Goal: Task Accomplishment & Management: Complete application form

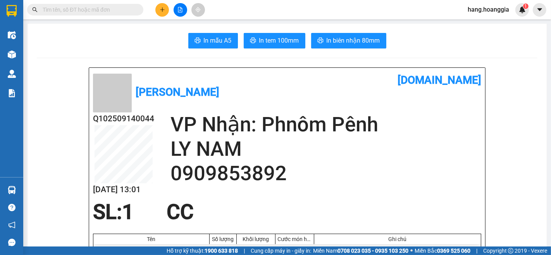
drag, startPoint x: 161, startPoint y: 12, endPoint x: 154, endPoint y: 26, distance: 15.9
click at [158, 19] on body "Kết quả tìm kiếm ( 0 ) Bộ lọc No Data hang.hoanggia 1 Điều hành xe Kho hàng mới…" at bounding box center [275, 127] width 551 height 255
click at [161, 10] on icon "plus" at bounding box center [162, 9] width 5 height 5
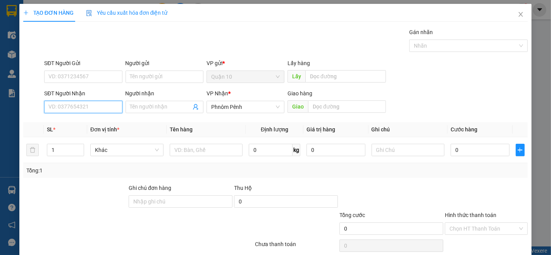
drag, startPoint x: 76, startPoint y: 107, endPoint x: 91, endPoint y: 129, distance: 27.8
click at [78, 107] on input "SĐT Người Nhận" at bounding box center [83, 107] width 78 height 12
type input "012283832"
click at [200, 158] on td at bounding box center [206, 150] width 79 height 26
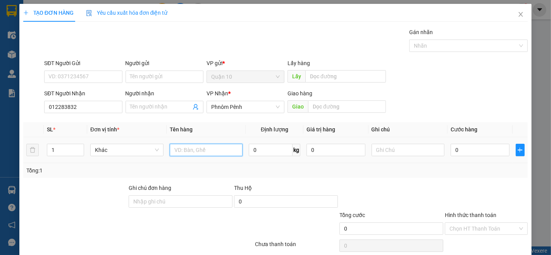
drag, startPoint x: 191, startPoint y: 149, endPoint x: 177, endPoint y: 134, distance: 20.8
click at [190, 150] on input "text" at bounding box center [206, 150] width 73 height 12
type input "CUC DEN"
click at [484, 145] on input "0" at bounding box center [480, 150] width 59 height 12
type input "1"
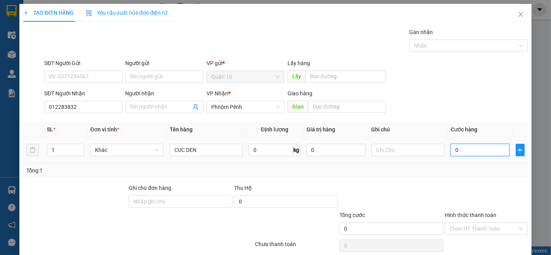
type input "1"
type input "15"
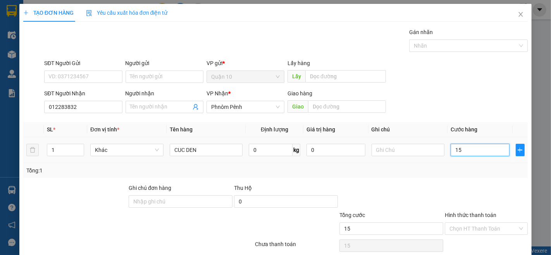
type input "150"
type input "150.000"
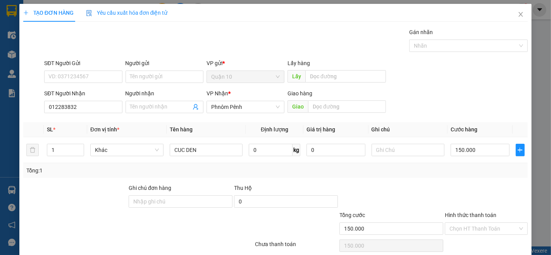
click at [423, 176] on div "Tổng: 1" at bounding box center [275, 170] width 505 height 15
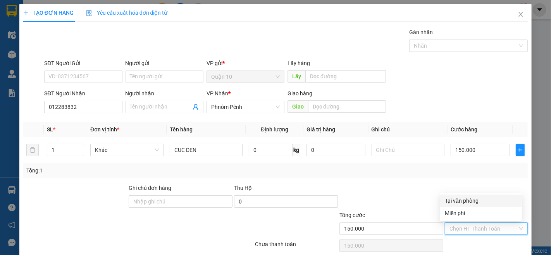
click at [494, 224] on input "Hình thức thanh toán" at bounding box center [484, 229] width 68 height 12
drag, startPoint x: 490, startPoint y: 198, endPoint x: 479, endPoint y: 198, distance: 10.9
click at [489, 198] on div "Tại văn phòng" at bounding box center [481, 200] width 72 height 9
type input "0"
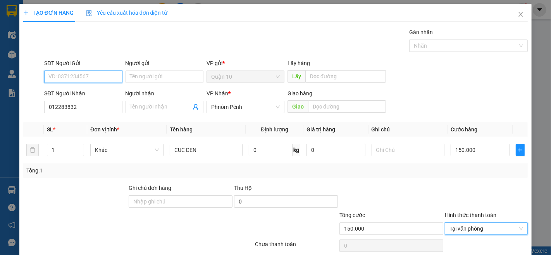
click at [76, 75] on input "SĐT Người Gửi" at bounding box center [83, 77] width 78 height 12
drag, startPoint x: 59, startPoint y: 81, endPoint x: 71, endPoint y: 79, distance: 11.3
click at [68, 80] on input "SĐT Người Gửi" at bounding box center [83, 77] width 78 height 12
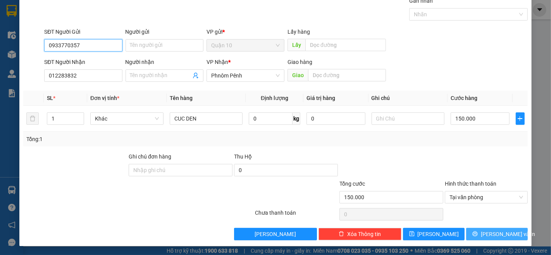
type input "0933770357"
click at [489, 232] on div "TẠO ĐƠN HÀNG Yêu cầu xuất hóa đơn điện tử Transit Pickup Surcharge Ids Transit …" at bounding box center [275, 109] width 512 height 274
click at [489, 232] on span "[PERSON_NAME] và In" at bounding box center [508, 234] width 54 height 9
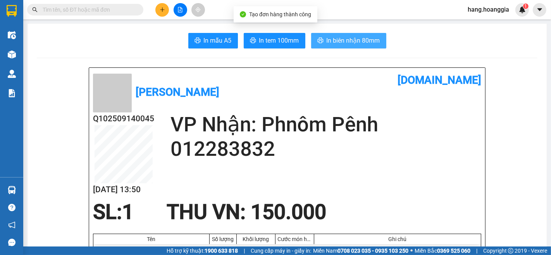
drag, startPoint x: 330, startPoint y: 33, endPoint x: 366, endPoint y: 57, distance: 43.1
click at [334, 36] on button "In biên nhận 80mm" at bounding box center [348, 41] width 75 height 16
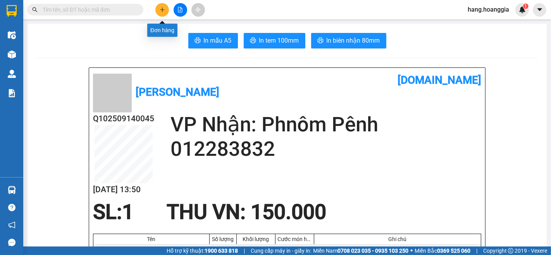
click at [156, 9] on button at bounding box center [162, 10] width 14 height 14
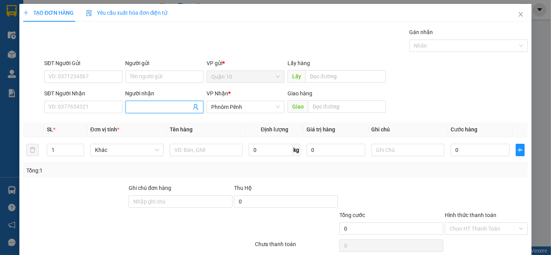
click at [152, 110] on input "Người nhận" at bounding box center [160, 107] width 61 height 9
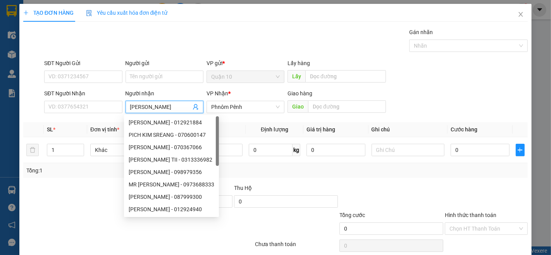
type input "[PERSON_NAME]"
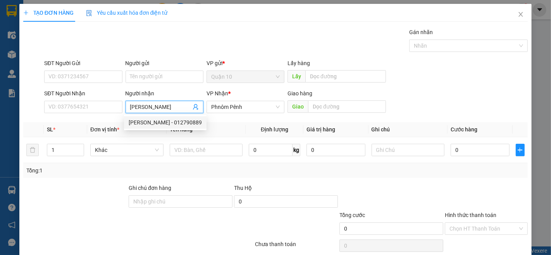
click at [173, 125] on div "[PERSON_NAME] - 012790889" at bounding box center [165, 122] width 73 height 9
type input "012790889"
type input "[PERSON_NAME]"
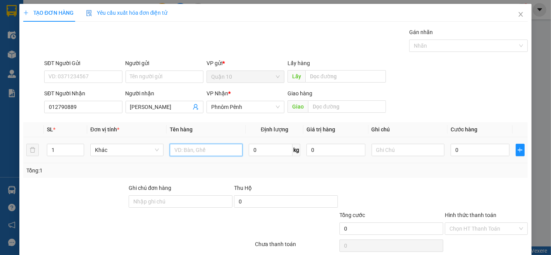
click at [191, 147] on input "text" at bounding box center [206, 150] width 73 height 12
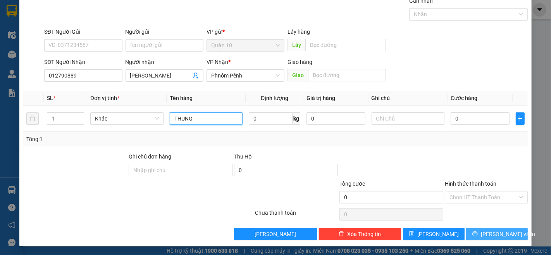
type input "THUNG"
click at [513, 238] on button "[PERSON_NAME] và In" at bounding box center [497, 234] width 62 height 12
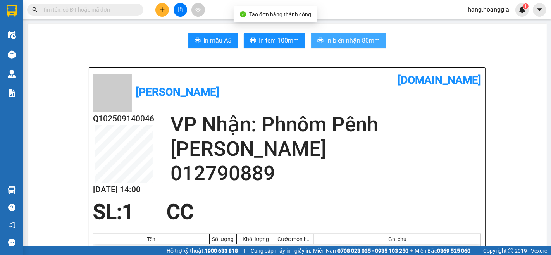
click at [355, 42] on span "In biên nhận 80mm" at bounding box center [353, 41] width 53 height 10
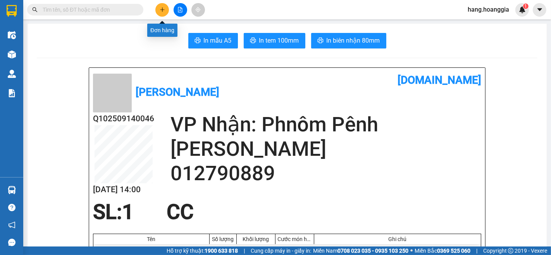
click at [157, 12] on button at bounding box center [162, 10] width 14 height 14
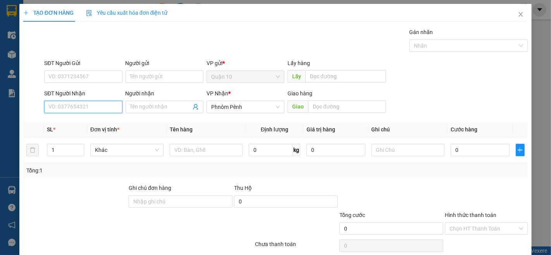
click at [83, 107] on input "SĐT Người Nhận" at bounding box center [83, 107] width 78 height 12
type input "0974164791"
click at [90, 121] on div "0974164791 - [PERSON_NAME]" at bounding box center [86, 122] width 76 height 9
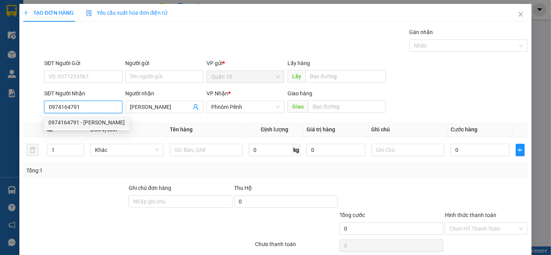
type input "[PERSON_NAME]"
type input "0974164791"
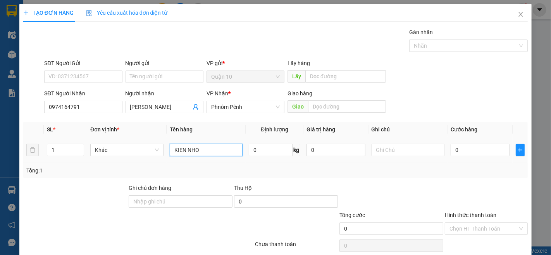
click at [218, 147] on input "KIEN NHO" at bounding box center [206, 150] width 73 height 12
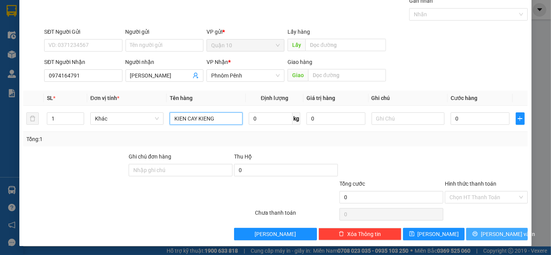
type input "KIEN CAY KIENG"
click at [501, 239] on button "[PERSON_NAME] và In" at bounding box center [497, 234] width 62 height 12
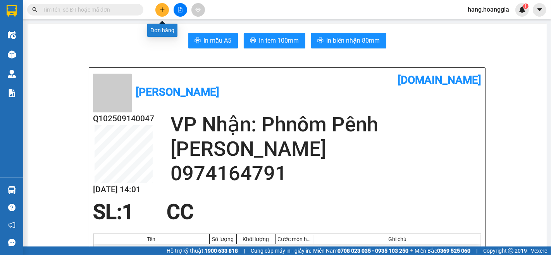
click at [167, 8] on button at bounding box center [162, 10] width 14 height 14
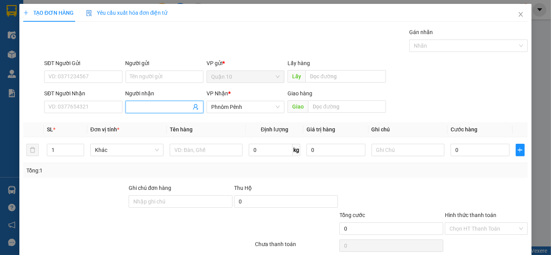
click at [160, 109] on input "Người nhận" at bounding box center [160, 107] width 61 height 9
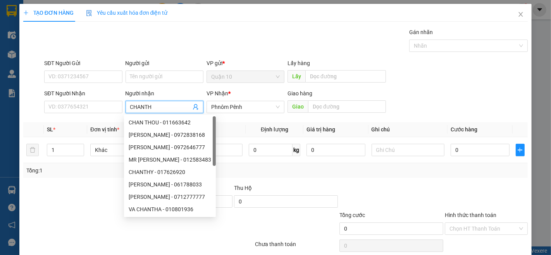
type input "CHANTHY"
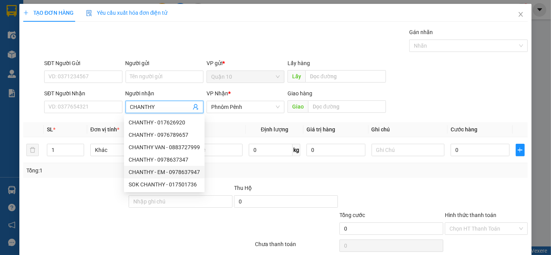
click at [196, 169] on div "CHANTHY - EM - 0978637947" at bounding box center [164, 172] width 71 height 9
type input "0978637947"
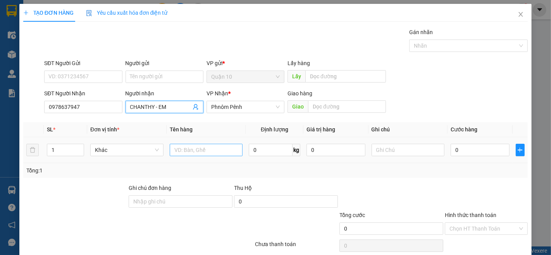
type input "CHANTHY - EM"
click at [230, 145] on input "text" at bounding box center [206, 150] width 73 height 12
type input "THUNG"
type input "2"
click at [75, 148] on span "Increase Value" at bounding box center [79, 147] width 9 height 7
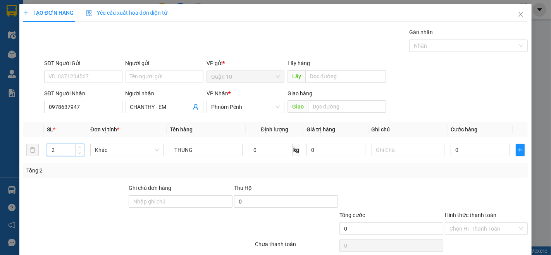
scroll to position [31, 0]
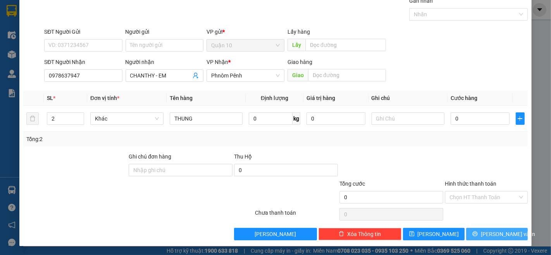
click at [490, 234] on span "[PERSON_NAME] và In" at bounding box center [508, 234] width 54 height 9
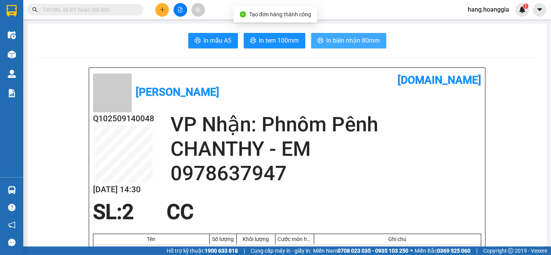
click at [363, 44] on span "In biên nhận 80mm" at bounding box center [353, 41] width 53 height 10
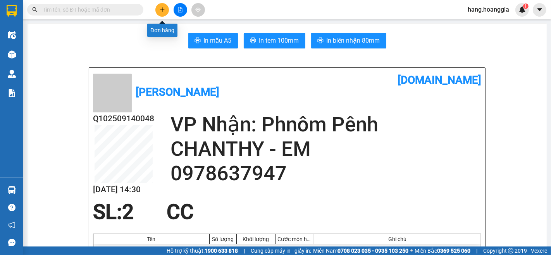
click at [164, 8] on icon "plus" at bounding box center [162, 9] width 5 height 5
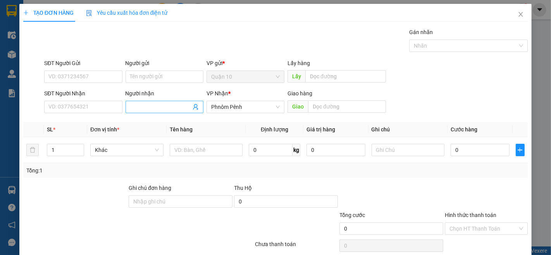
click at [161, 110] on input "Người nhận" at bounding box center [160, 107] width 61 height 9
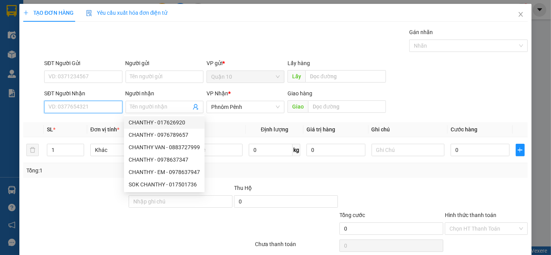
click at [76, 104] on input "SĐT Người Nhận" at bounding box center [83, 107] width 78 height 12
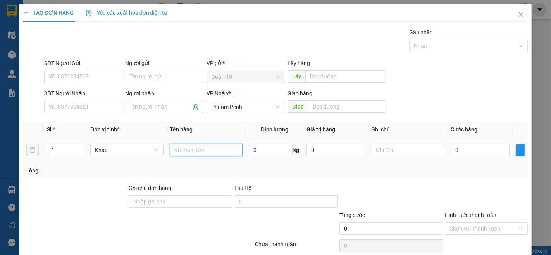
click at [181, 153] on input "text" at bounding box center [206, 150] width 73 height 12
type input "THUNG MUT"
click at [280, 156] on input "0" at bounding box center [271, 150] width 44 height 12
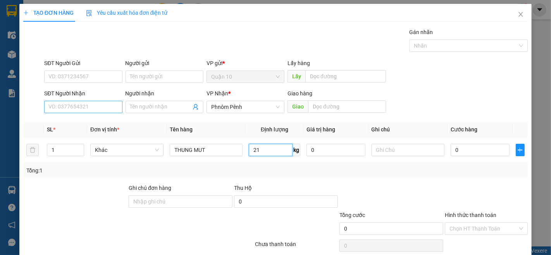
type input "21"
click at [76, 102] on input "SĐT Người Nhận" at bounding box center [83, 107] width 78 height 12
type input "095858534"
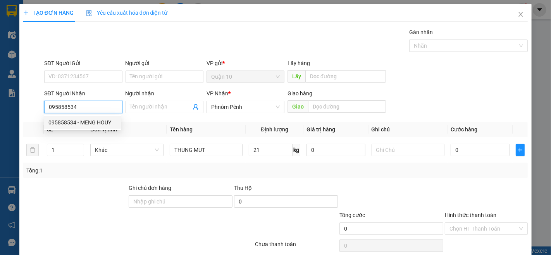
click at [102, 123] on div "095858534 - MENG HOUY" at bounding box center [82, 122] width 68 height 9
type input "MENG HOUY"
type input "1.360.000"
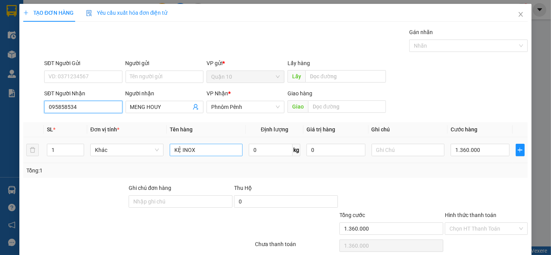
type input "095858534"
click at [202, 145] on input "KỆ INOX" at bounding box center [206, 150] width 73 height 12
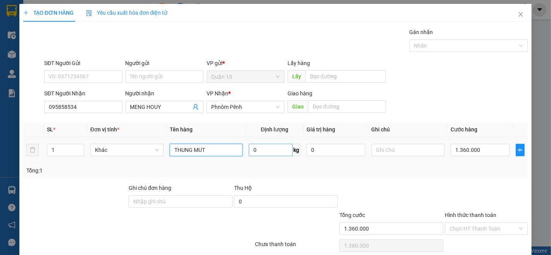
type input "THUNG MUT"
click at [270, 153] on input "0" at bounding box center [271, 150] width 44 height 12
type input "21"
click at [480, 148] on input "1.360.000" at bounding box center [480, 150] width 59 height 12
type input "4"
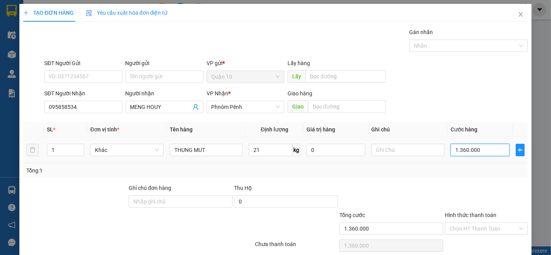
type input "4"
type input "42"
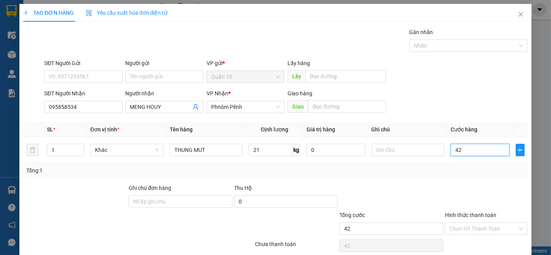
type input "420"
type input "420.000"
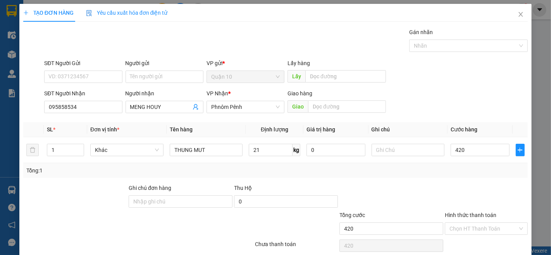
type input "420.000"
click at [482, 195] on div at bounding box center [486, 197] width 84 height 27
click at [483, 231] on input "Hình thức thanh toán" at bounding box center [484, 229] width 68 height 12
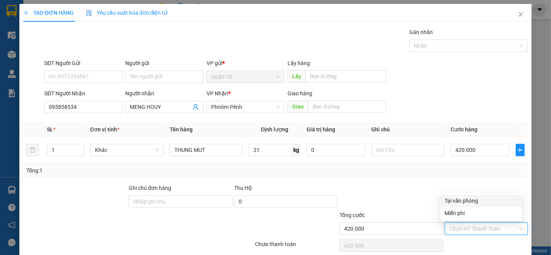
click at [510, 204] on div "Tại văn phòng" at bounding box center [481, 200] width 72 height 9
type input "0"
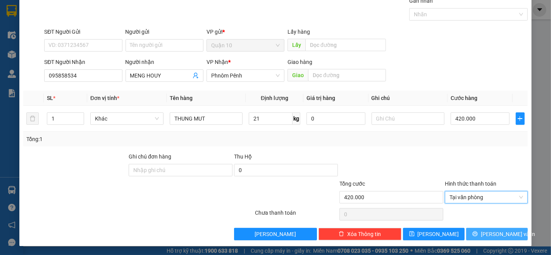
click at [476, 234] on icon "printer" at bounding box center [474, 233] width 5 height 5
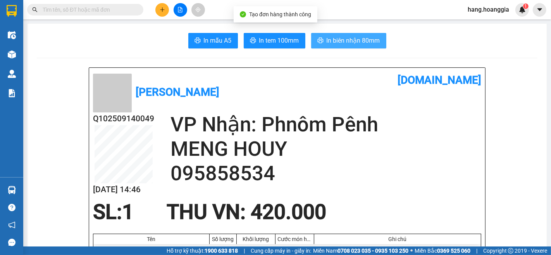
click at [357, 36] on span "In biên nhận 80mm" at bounding box center [353, 41] width 53 height 10
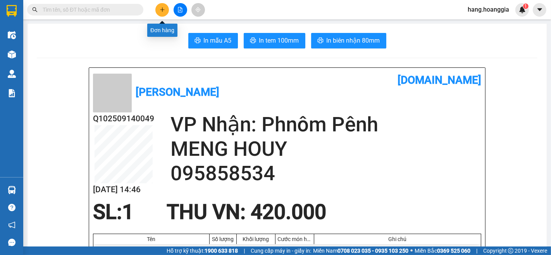
click at [156, 11] on button at bounding box center [162, 10] width 14 height 14
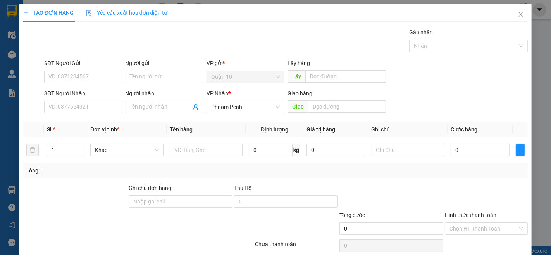
click at [153, 117] on div "Transit Pickup Surcharge Ids Transit Deliver Surcharge Ids Transit Deliver Surc…" at bounding box center [275, 150] width 505 height 244
click at [155, 107] on input "Người nhận" at bounding box center [160, 107] width 61 height 9
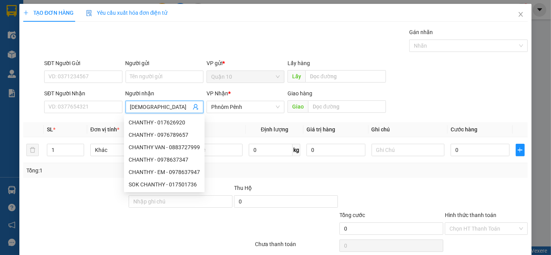
type input "[DEMOGRAPHIC_DATA]"
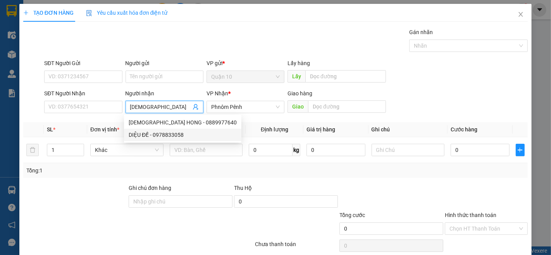
click at [175, 138] on div "DIỆU ĐẾ - 0978833058" at bounding box center [183, 135] width 108 height 9
type input "0978833058"
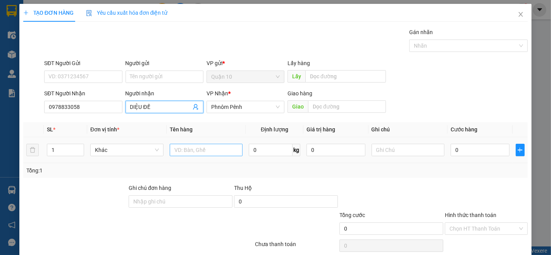
type input "DIỆU ĐẾ"
click at [189, 148] on input "text" at bounding box center [206, 150] width 73 height 12
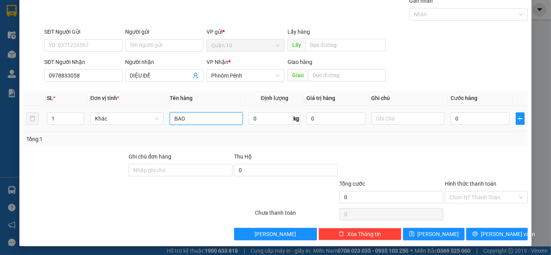
type input "BAO"
click at [77, 111] on div "1" at bounding box center [65, 119] width 37 height 16
type input "2"
click at [78, 115] on span "up" at bounding box center [80, 116] width 5 height 5
click at [513, 227] on div "Transit Pickup Surcharge Ids Transit Deliver Surcharge Ids Transit Deliver Surc…" at bounding box center [275, 119] width 505 height 244
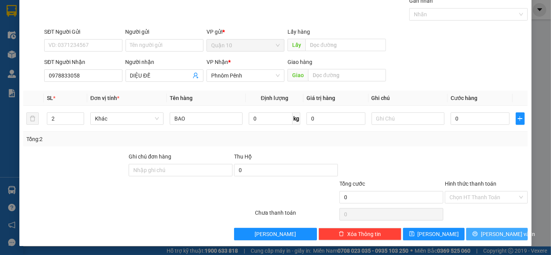
click at [478, 234] on icon "printer" at bounding box center [474, 233] width 5 height 5
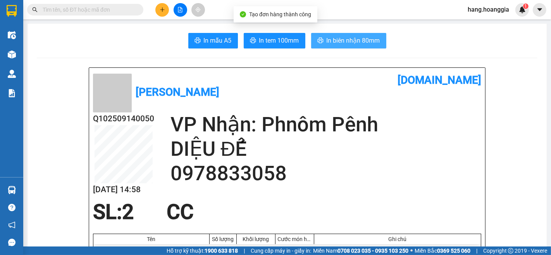
click at [356, 45] on span "In biên nhận 80mm" at bounding box center [353, 41] width 53 height 10
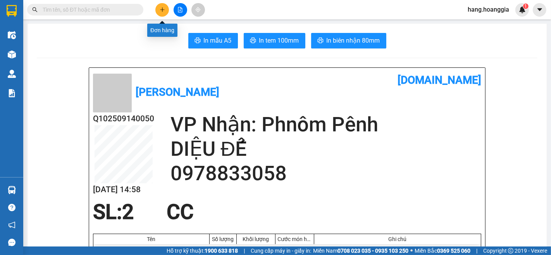
click at [164, 14] on button at bounding box center [162, 10] width 14 height 14
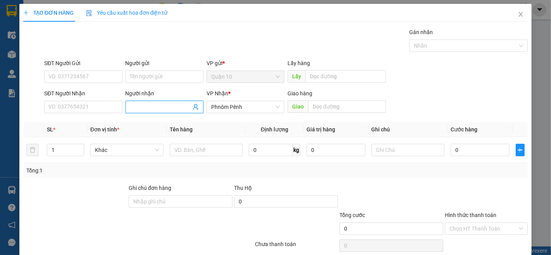
click at [157, 110] on input "Người nhận" at bounding box center [160, 107] width 61 height 9
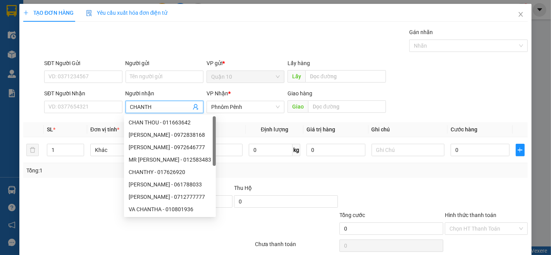
type input "CHANTHY"
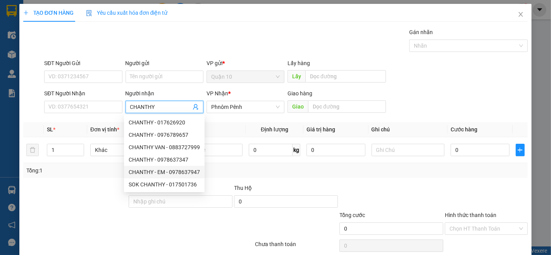
click at [176, 173] on div "CHANTHY - EM - 0978637947" at bounding box center [164, 172] width 71 height 9
type input "0978637947"
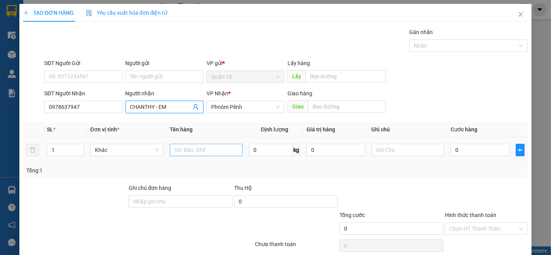
type input "CHANTHY - EM"
click at [213, 155] on input "text" at bounding box center [206, 150] width 73 height 12
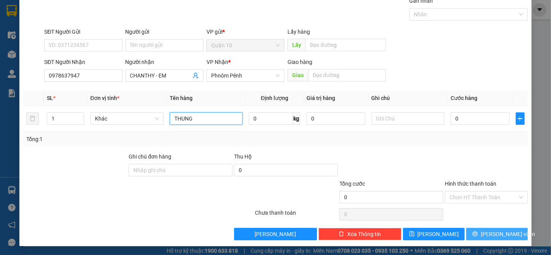
type input "THUNG"
click at [496, 237] on span "[PERSON_NAME] và In" at bounding box center [508, 234] width 54 height 9
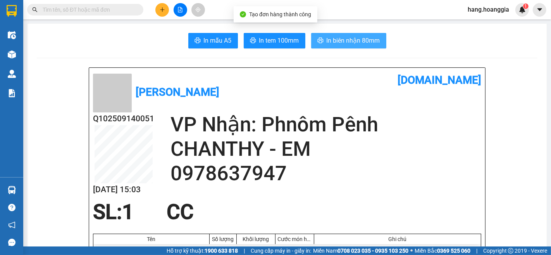
click at [343, 41] on span "In biên nhận 80mm" at bounding box center [353, 41] width 53 height 10
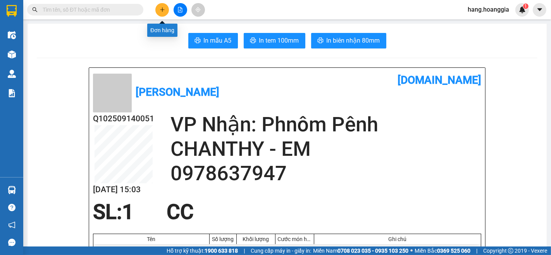
click at [156, 7] on button at bounding box center [162, 10] width 14 height 14
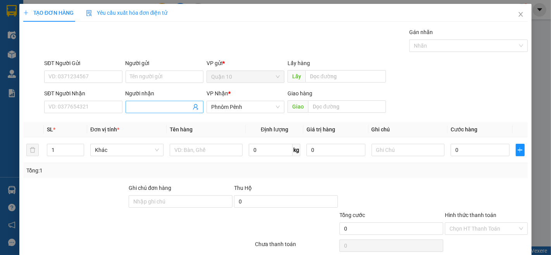
click at [177, 101] on span at bounding box center [165, 107] width 78 height 12
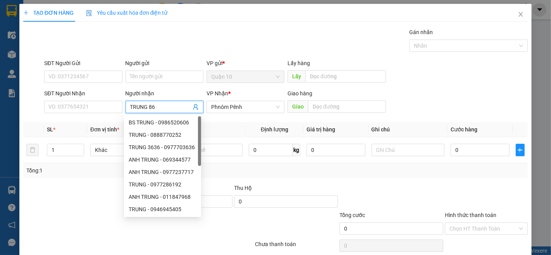
type input "TRUNG 865"
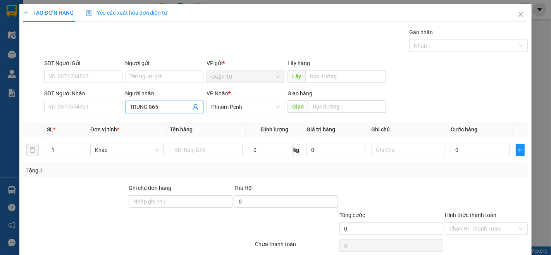
click at [160, 112] on span "TRUNG 865" at bounding box center [165, 107] width 78 height 12
click at [160, 106] on input "TRUNG 865" at bounding box center [160, 107] width 61 height 9
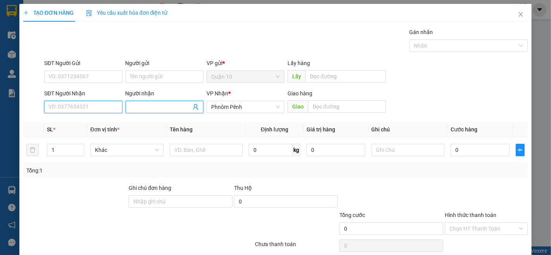
drag, startPoint x: 71, startPoint y: 107, endPoint x: 551, endPoint y: 252, distance: 501.0
click at [90, 107] on input "SĐT Người Nhận" at bounding box center [83, 107] width 78 height 12
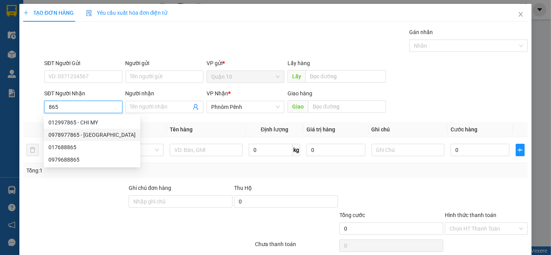
click at [72, 136] on div "0978977865 - [GEOGRAPHIC_DATA]" at bounding box center [91, 135] width 87 height 9
type input "0978977865"
type input "ANH TRUNG"
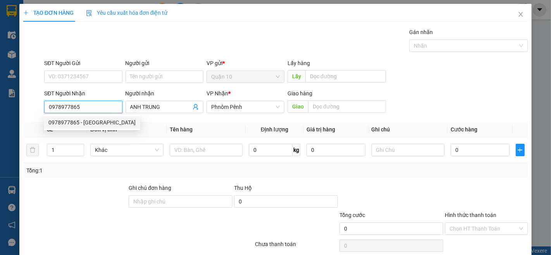
type input "330.000"
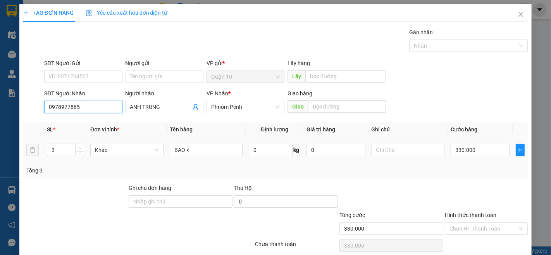
type input "0978977865"
click at [79, 146] on span "up" at bounding box center [80, 148] width 5 height 5
type input "5"
click at [79, 146] on span "up" at bounding box center [80, 148] width 5 height 5
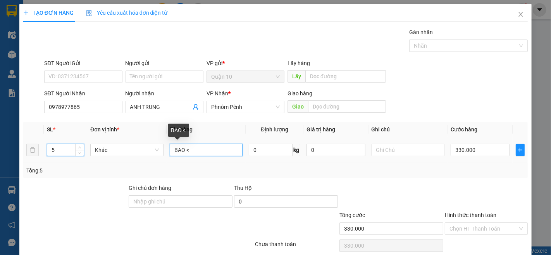
click at [221, 148] on input "BAO <" at bounding box center [206, 150] width 73 height 12
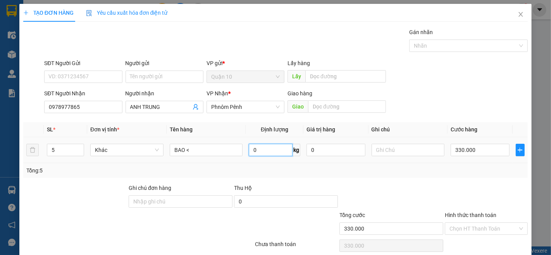
click at [267, 156] on input "0" at bounding box center [271, 150] width 44 height 12
type input "120"
drag, startPoint x: 485, startPoint y: 154, endPoint x: 541, endPoint y: 165, distance: 57.6
click at [485, 154] on input "330.000" at bounding box center [480, 150] width 59 height 12
type input "6"
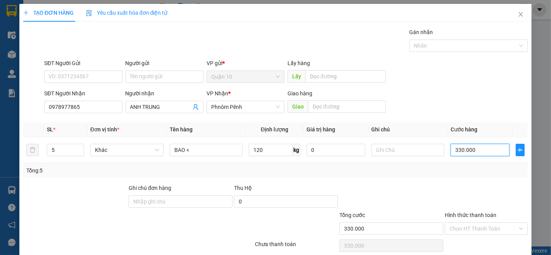
type input "6"
type input "60"
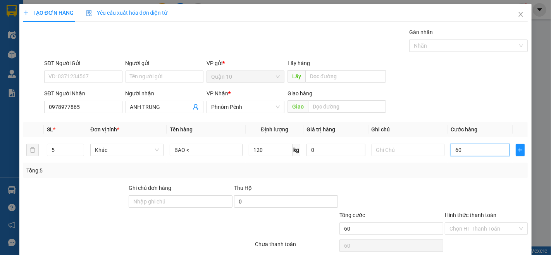
type input "600"
type input "600.000"
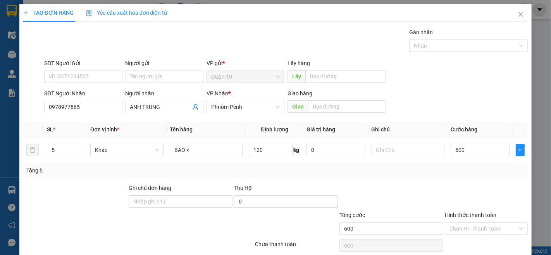
type input "600.000"
click at [447, 181] on div "Transit Pickup Surcharge Ids Transit Deliver Surcharge Ids Transit Deliver Surc…" at bounding box center [275, 150] width 505 height 244
click at [518, 149] on button "button" at bounding box center [520, 150] width 9 height 12
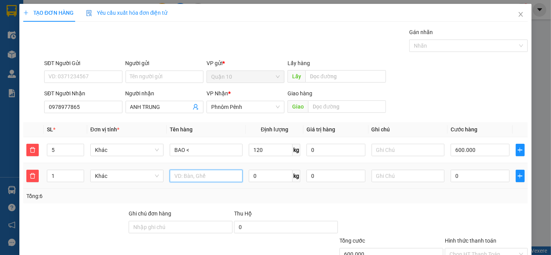
click at [210, 177] on input "text" at bounding box center [206, 176] width 73 height 12
type input "BAO"
click at [262, 179] on input "0" at bounding box center [271, 176] width 44 height 12
type input "47"
click at [479, 171] on input "0" at bounding box center [480, 176] width 59 height 12
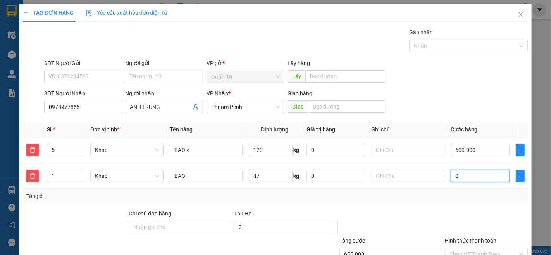
type input "600.003"
type input "3"
type input "600.037"
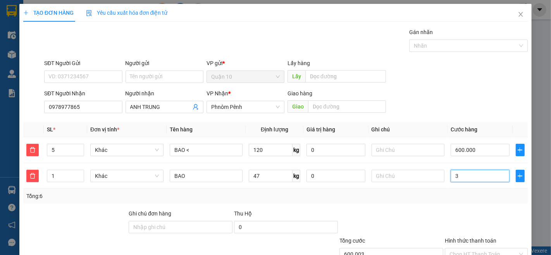
type input "37"
type input "600.376"
type input "376"
type input "976.000"
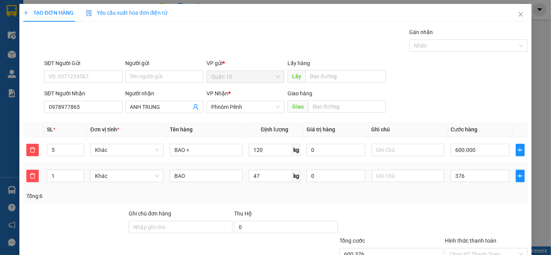
type input "976.000"
type input "376.000"
drag, startPoint x: 398, startPoint y: 200, endPoint x: 419, endPoint y: 199, distance: 20.2
click at [398, 200] on div "Tổng: 6" at bounding box center [275, 196] width 498 height 9
click at [479, 248] on input "Hình thức thanh toán" at bounding box center [484, 254] width 68 height 12
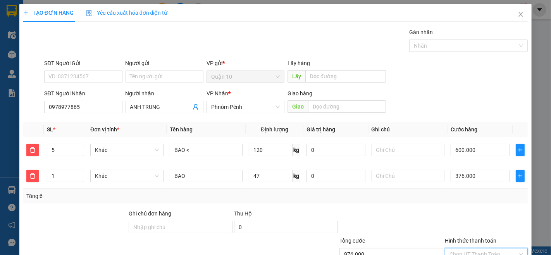
type input "0"
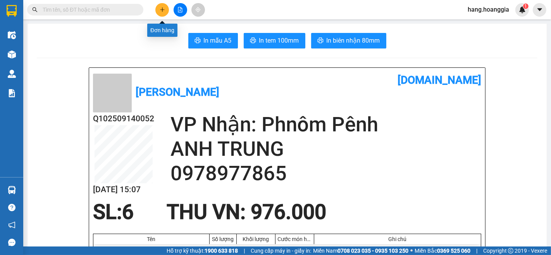
click at [168, 10] on button at bounding box center [162, 10] width 14 height 14
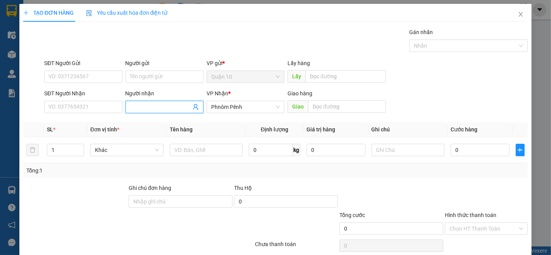
click at [152, 105] on input "Người nhận" at bounding box center [160, 107] width 61 height 9
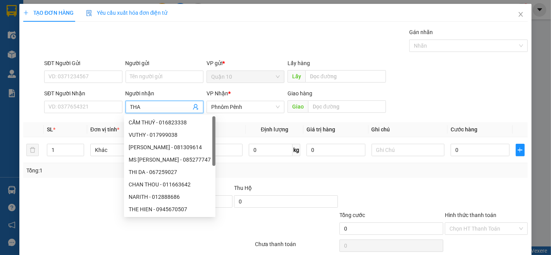
type input "[DEMOGRAPHIC_DATA]"
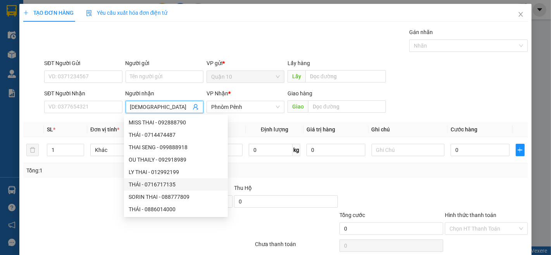
click at [165, 186] on div "THÁI - 0716717135" at bounding box center [176, 184] width 95 height 9
type input "0716717135"
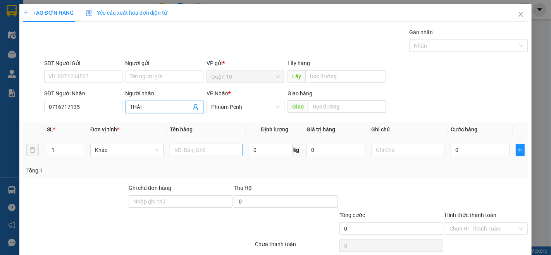
type input "THÁI"
click at [229, 152] on input "text" at bounding box center [206, 150] width 73 height 12
type input "HOP"
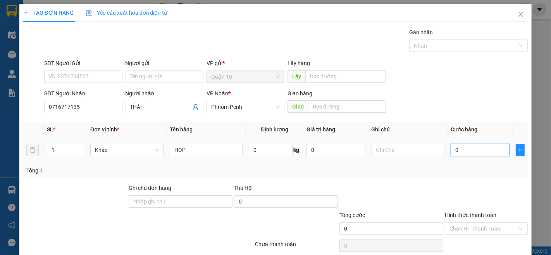
click at [475, 151] on input "0" at bounding box center [480, 150] width 59 height 12
type input "1"
type input "10"
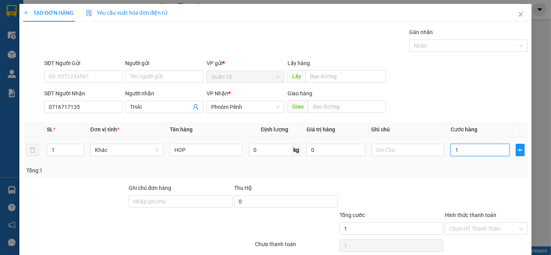
type input "10"
type input "100"
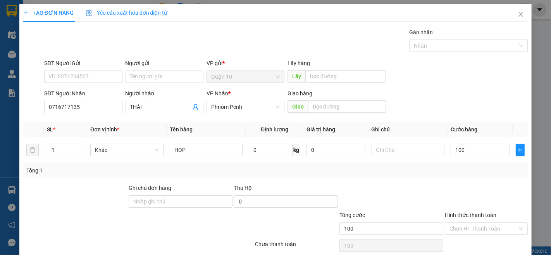
type input "100.000"
click at [468, 183] on div "Transit Pickup Surcharge Ids Transit Deliver Surcharge Ids Transit Deliver Surc…" at bounding box center [275, 150] width 505 height 244
drag, startPoint x: 472, startPoint y: 218, endPoint x: 473, endPoint y: 238, distance: 19.4
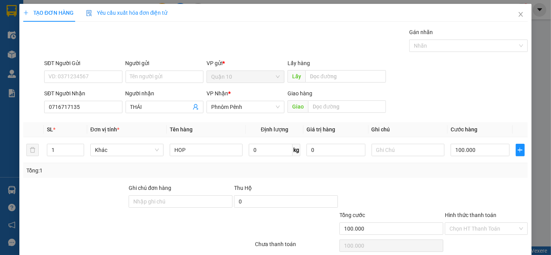
click at [472, 231] on div "Hình thức thanh toán Chọn HT Thanh Toán" at bounding box center [486, 224] width 83 height 27
click at [473, 231] on input "Hình thức thanh toán" at bounding box center [484, 229] width 68 height 12
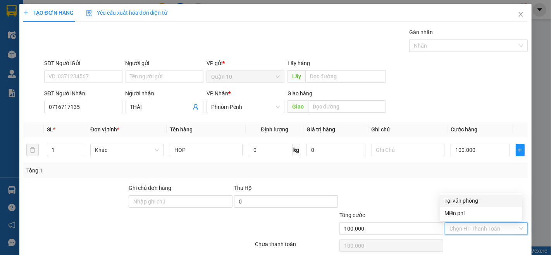
click at [477, 198] on div "Tại văn phòng" at bounding box center [481, 200] width 72 height 9
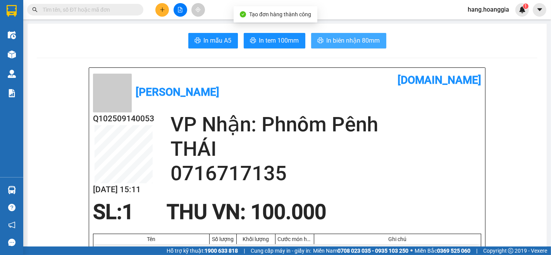
click at [348, 40] on span "In biên nhận 80mm" at bounding box center [353, 41] width 53 height 10
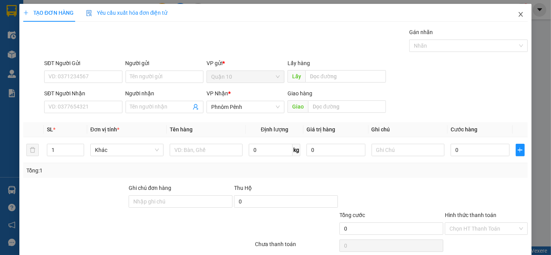
click at [518, 13] on icon "close" at bounding box center [521, 14] width 6 height 6
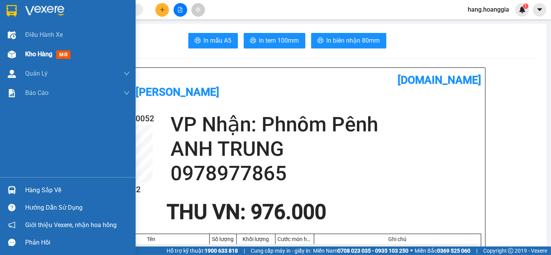
click at [44, 59] on div "Kho hàng mới" at bounding box center [77, 54] width 105 height 19
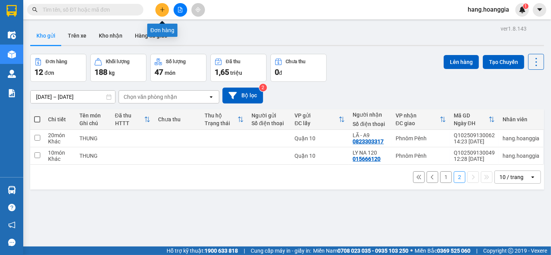
click at [157, 10] on button at bounding box center [162, 10] width 14 height 14
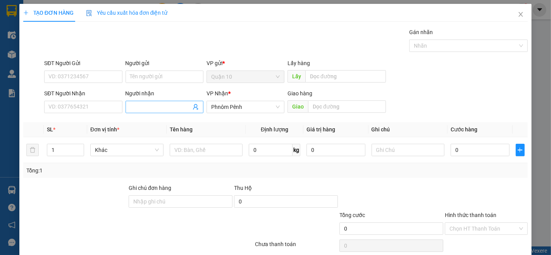
click at [152, 107] on input "Người nhận" at bounding box center [160, 107] width 61 height 9
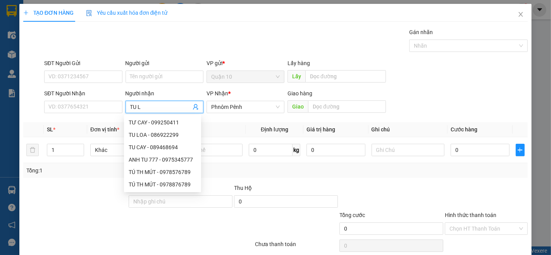
type input "TU LO"
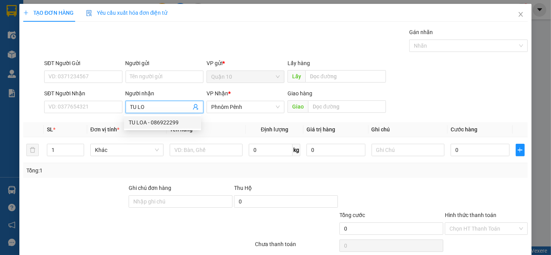
click at [173, 125] on div "TU LOA - 086922299" at bounding box center [163, 122] width 68 height 9
type input "086922299"
type input "TU LOA"
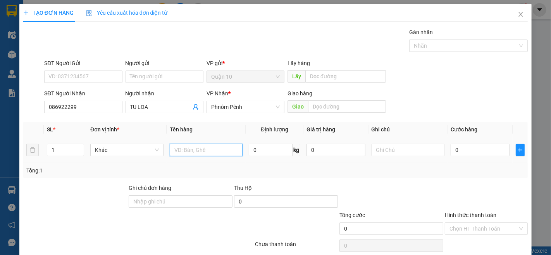
click at [203, 145] on input "text" at bounding box center [206, 150] width 73 height 12
type input "THUNG"
drag, startPoint x: 471, startPoint y: 159, endPoint x: 470, endPoint y: 113, distance: 46.1
click at [471, 157] on td "0" at bounding box center [480, 150] width 65 height 26
type input "1"
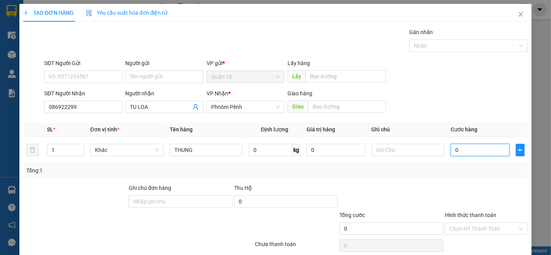
type input "1"
type input "10"
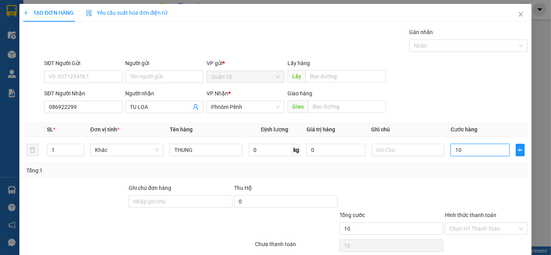
type input "100"
type input "100.000"
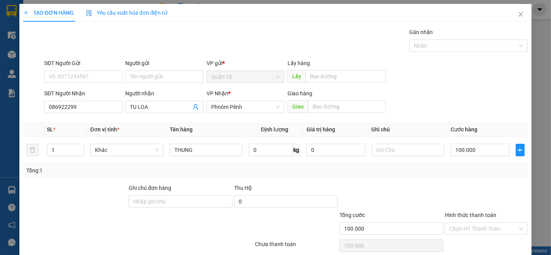
click at [444, 195] on div at bounding box center [486, 197] width 84 height 27
click at [407, 188] on div at bounding box center [391, 197] width 105 height 27
click at [470, 229] on input "Hình thức thanh toán" at bounding box center [484, 229] width 68 height 12
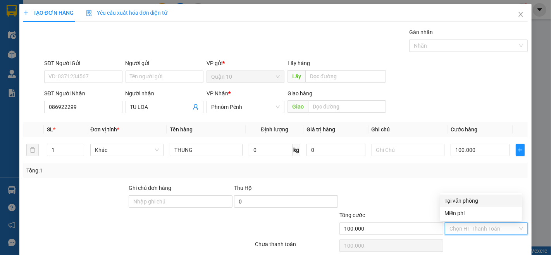
click at [475, 198] on div "Tại văn phòng" at bounding box center [481, 200] width 72 height 9
type input "0"
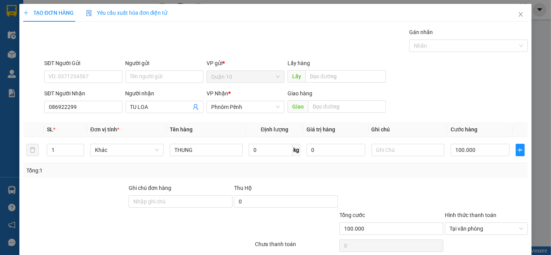
click at [460, 191] on div at bounding box center [486, 197] width 84 height 27
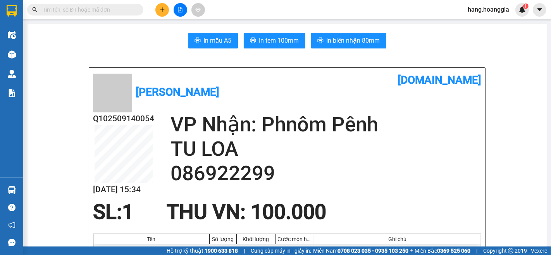
click at [153, 9] on div at bounding box center [180, 10] width 58 height 14
click at [157, 9] on button at bounding box center [162, 10] width 14 height 14
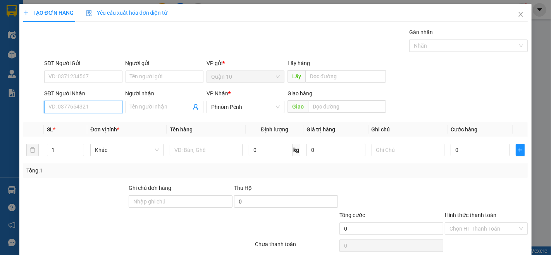
click at [65, 105] on input "SĐT Người Nhận" at bounding box center [83, 107] width 78 height 12
type input "0712545967"
click at [93, 123] on div "0712545967 - THU - RUBY REM" at bounding box center [85, 122] width 75 height 9
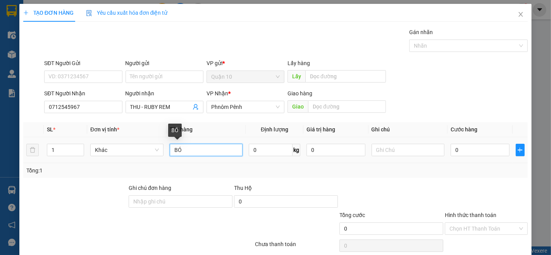
click at [200, 144] on input "BÓ" at bounding box center [206, 150] width 73 height 12
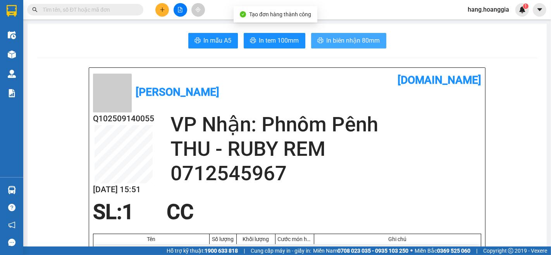
click at [343, 38] on span "In biên nhận 80mm" at bounding box center [353, 41] width 53 height 10
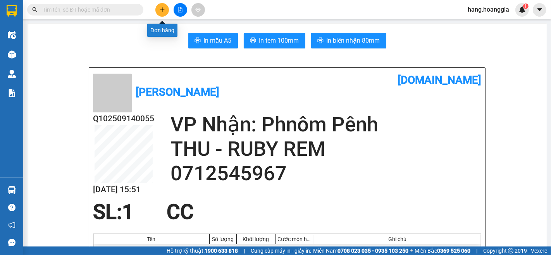
click at [167, 9] on button at bounding box center [162, 10] width 14 height 14
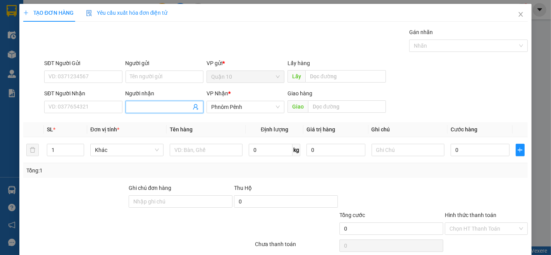
click at [164, 103] on input "Người nhận" at bounding box center [160, 107] width 61 height 9
type input "TEO"
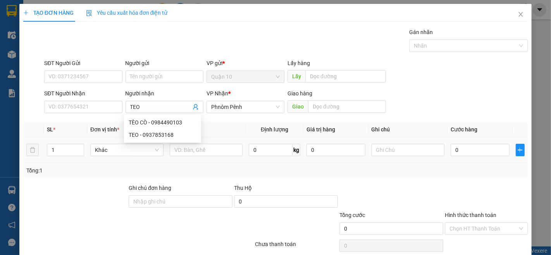
click at [220, 157] on div at bounding box center [206, 150] width 73 height 16
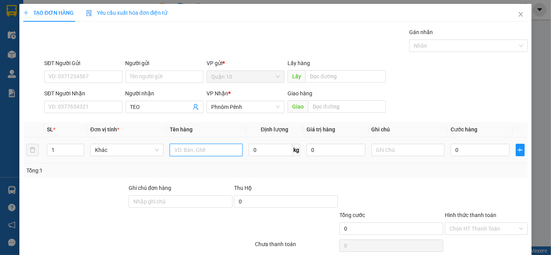
click at [218, 148] on input "text" at bounding box center [206, 150] width 73 height 12
type input "CUC"
click at [79, 146] on span "up" at bounding box center [80, 148] width 5 height 5
type input "4"
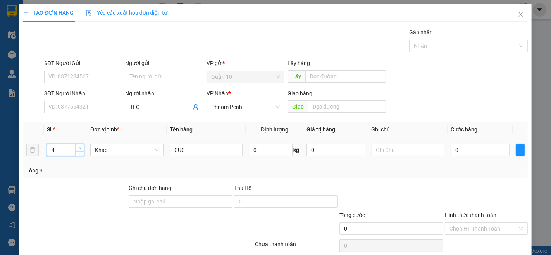
click at [79, 146] on span "up" at bounding box center [80, 148] width 5 height 5
click at [260, 151] on input "0" at bounding box center [271, 150] width 44 height 12
type input "60"
drag, startPoint x: 496, startPoint y: 233, endPoint x: 469, endPoint y: 254, distance: 34.3
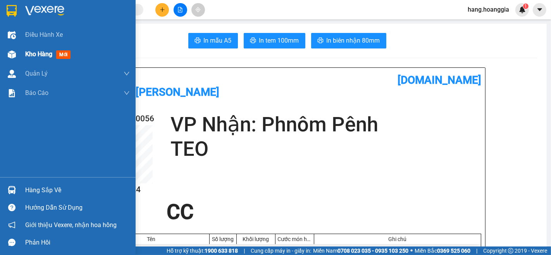
click at [30, 55] on span "Kho hàng" at bounding box center [38, 53] width 27 height 7
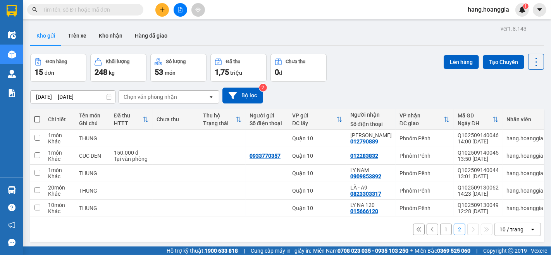
click at [40, 109] on th at bounding box center [37, 119] width 14 height 21
click at [39, 109] on th at bounding box center [37, 119] width 14 height 21
click at [37, 115] on label at bounding box center [37, 119] width 6 height 8
click at [37, 115] on input "checkbox" at bounding box center [37, 115] width 0 height 0
checkbox input "true"
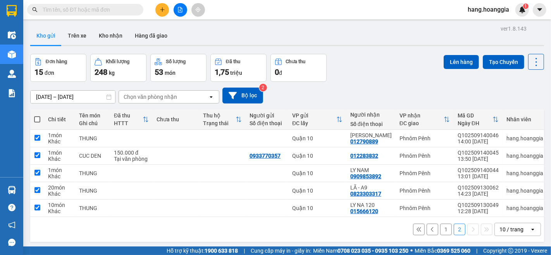
checkbox input "true"
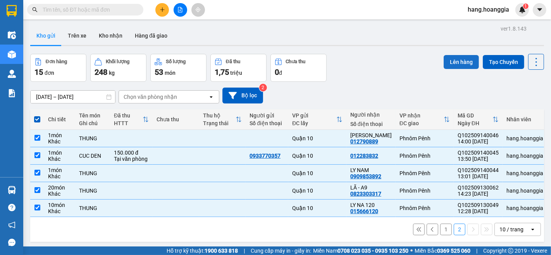
click at [456, 55] on button "Lên hàng" at bounding box center [461, 62] width 35 height 14
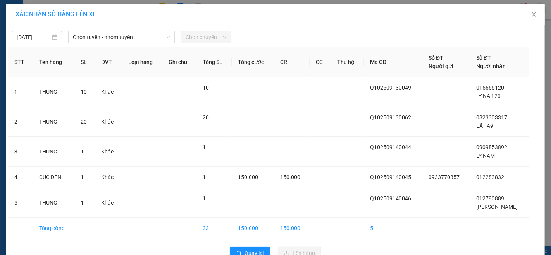
click at [54, 34] on div "[DATE]" at bounding box center [37, 37] width 41 height 9
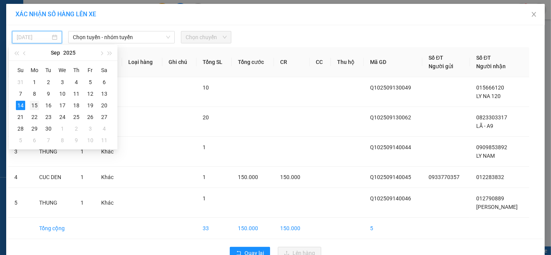
click at [33, 104] on div "15" at bounding box center [34, 105] width 9 height 9
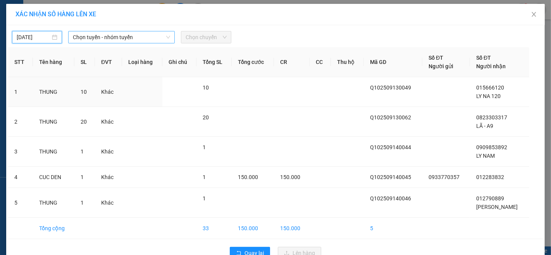
type input "[DATE]"
click at [95, 34] on span "Chọn tuyến - nhóm tuyến" at bounding box center [121, 37] width 97 height 12
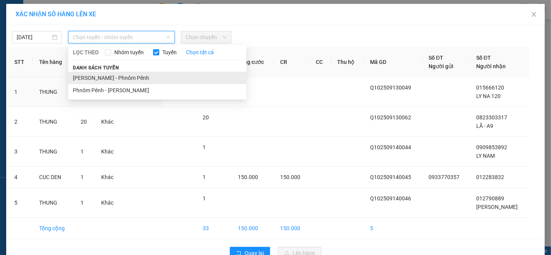
click at [107, 79] on li "[PERSON_NAME] - Phnôm Pênh" at bounding box center [157, 78] width 178 height 12
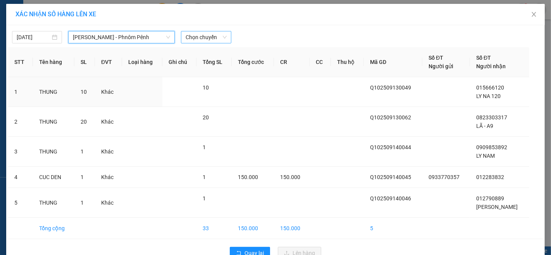
click at [203, 41] on span "Chọn chuyến" at bounding box center [206, 37] width 41 height 12
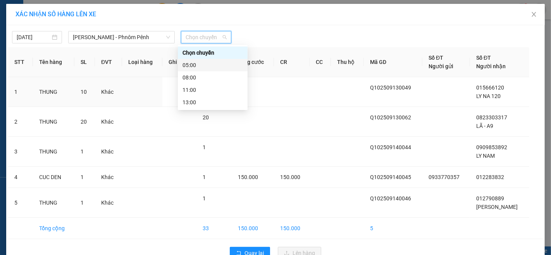
click at [197, 61] on div "05:00" at bounding box center [213, 65] width 60 height 9
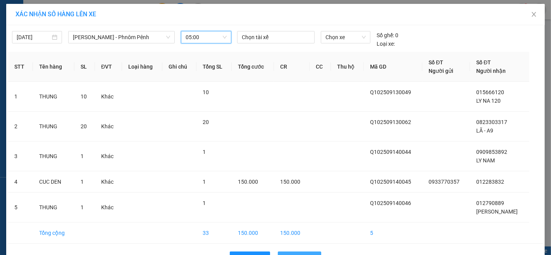
click at [314, 251] on button "Lên hàng" at bounding box center [299, 257] width 43 height 12
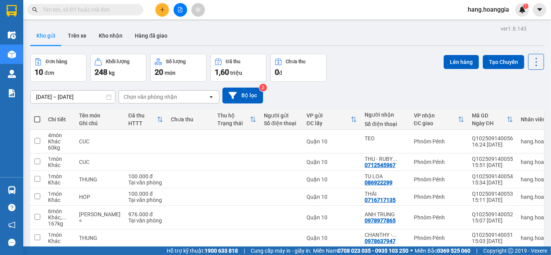
checkbox input "true"
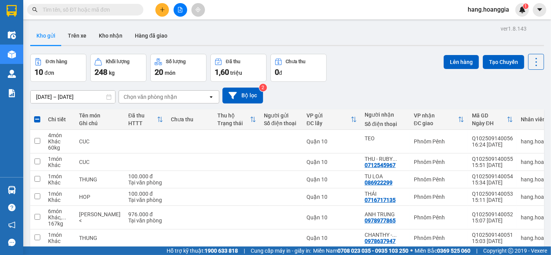
checkbox input "true"
click at [133, 229] on td at bounding box center [145, 237] width 43 height 17
checkbox input "true"
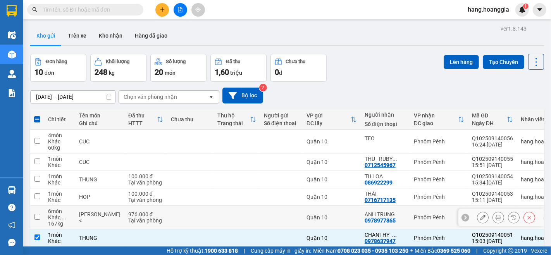
click at [153, 206] on tr "6 món Khác, ... 167 kg BAO, BAO < 976.000 đ Tại văn phòng [GEOGRAPHIC_DATA] [ME…" at bounding box center [296, 218] width 532 height 24
checkbox input "true"
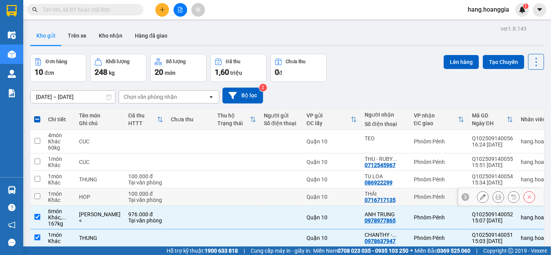
click at [167, 188] on td at bounding box center [190, 196] width 47 height 17
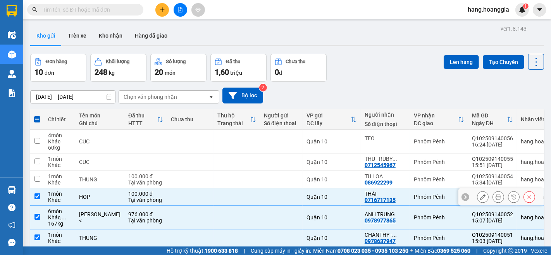
checkbox input "true"
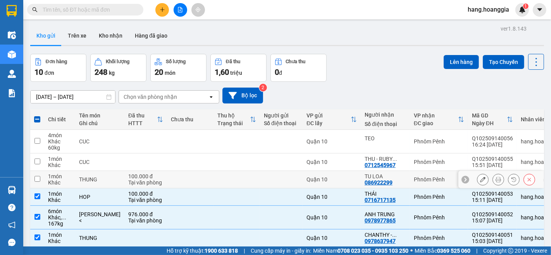
click at [167, 171] on td at bounding box center [190, 179] width 47 height 17
checkbox input "true"
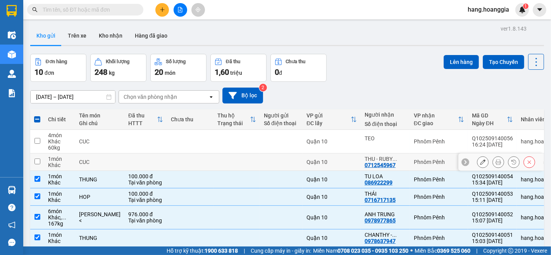
click at [214, 153] on td at bounding box center [237, 161] width 47 height 17
checkbox input "true"
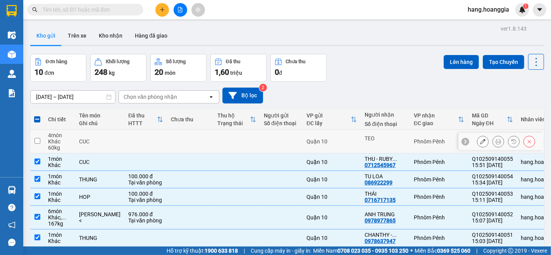
click at [214, 130] on td at bounding box center [237, 142] width 47 height 24
checkbox input "true"
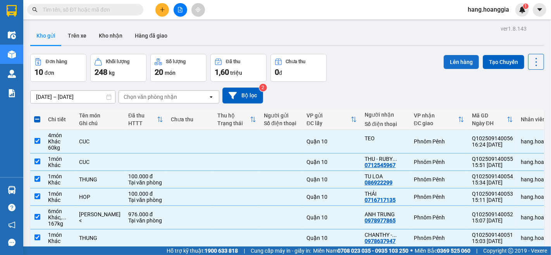
click at [454, 55] on button "Lên hàng" at bounding box center [461, 62] width 35 height 14
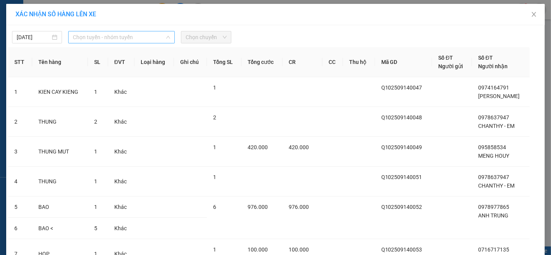
click at [115, 40] on span "Chọn tuyến - nhóm tuyến" at bounding box center [121, 37] width 97 height 12
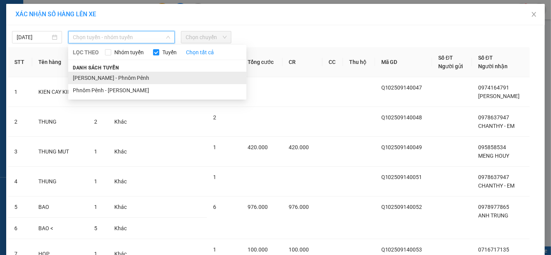
click at [115, 76] on li "[PERSON_NAME] - Phnôm Pênh" at bounding box center [157, 78] width 178 height 12
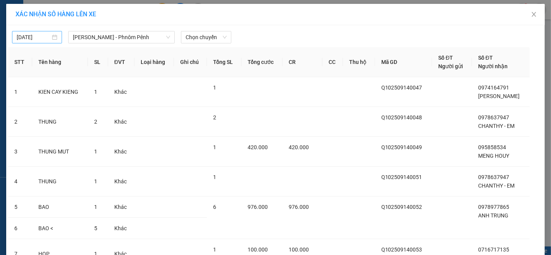
click at [53, 38] on div "[DATE]" at bounding box center [37, 37] width 41 height 9
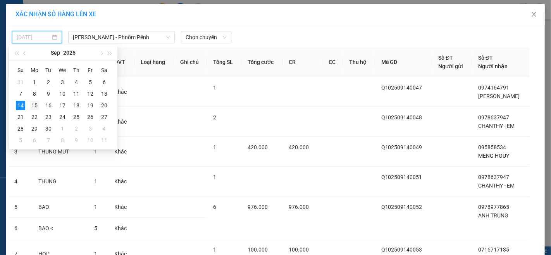
click at [33, 107] on div "15" at bounding box center [34, 105] width 9 height 9
type input "[DATE]"
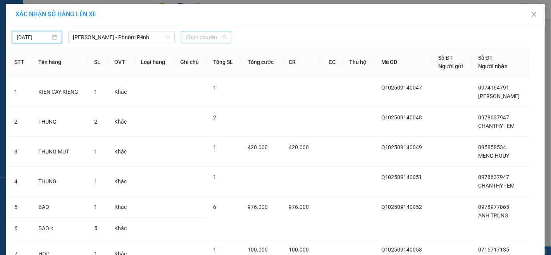
click at [202, 41] on span "Chọn chuyến" at bounding box center [206, 37] width 41 height 12
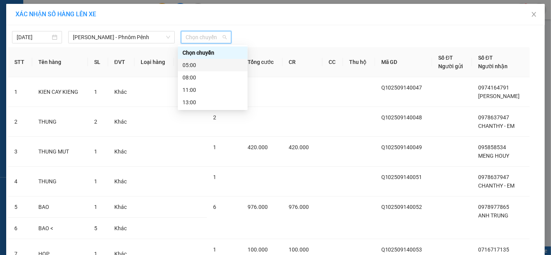
click at [196, 64] on div "05:00" at bounding box center [213, 65] width 60 height 9
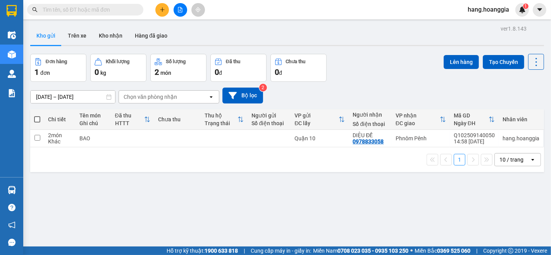
click at [551, 160] on main "ver 1.8.143 Kho gửi Trên xe Kho nhận Hàng đã giao Đơn hàng 1 đơn Khối lượng 0 k…" at bounding box center [275, 123] width 551 height 246
click at [161, 9] on icon "plus" at bounding box center [162, 9] width 5 height 5
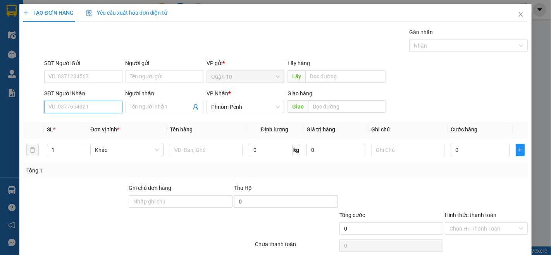
click at [92, 107] on input "SĐT Người Nhận" at bounding box center [83, 107] width 78 height 12
click at [59, 123] on div "081551154" at bounding box center [82, 122] width 68 height 9
type input "081551154"
type input "700.000"
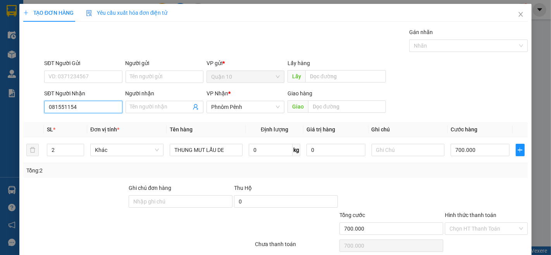
type input "081551154"
click at [474, 215] on label "Hình thức thanh toán" at bounding box center [471, 215] width 52 height 6
click at [474, 223] on input "Hình thức thanh toán" at bounding box center [484, 229] width 68 height 12
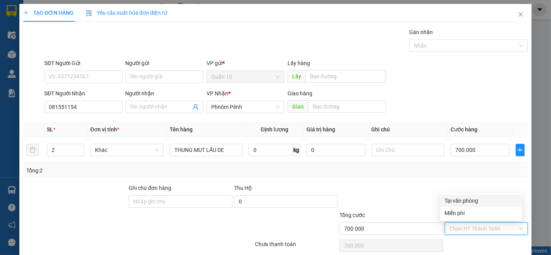
click at [473, 199] on div "Tại văn phòng" at bounding box center [481, 200] width 72 height 9
type input "0"
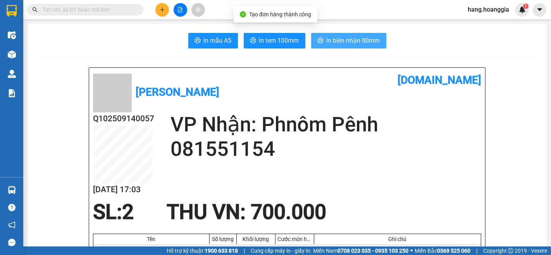
click at [355, 40] on span "In biên nhận 80mm" at bounding box center [353, 41] width 53 height 10
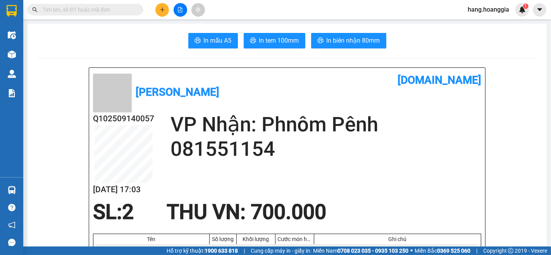
drag, startPoint x: 551, startPoint y: 0, endPoint x: 161, endPoint y: 9, distance: 389.6
click at [161, 9] on icon "plus" at bounding box center [162, 9] width 5 height 5
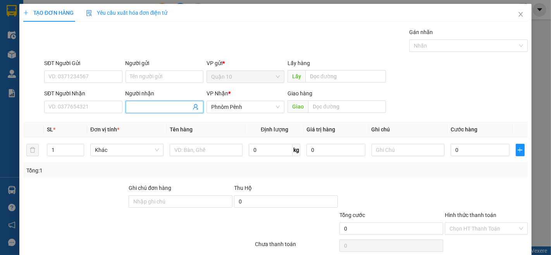
drag, startPoint x: 150, startPoint y: 107, endPoint x: 162, endPoint y: 107, distance: 12.0
click at [157, 107] on input "Người nhận" at bounding box center [160, 107] width 61 height 9
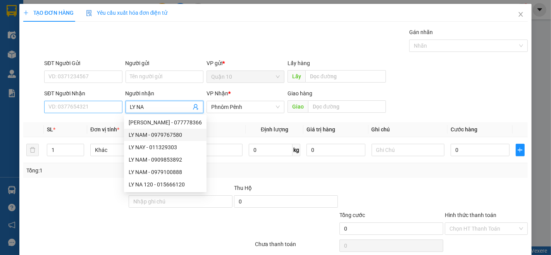
type input "LY NA"
click at [80, 107] on input "SĐT Người Nhận" at bounding box center [83, 107] width 78 height 12
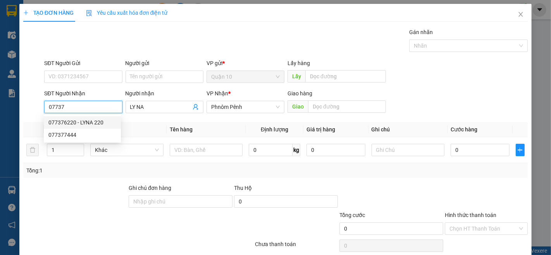
click at [86, 120] on div "077376220 - LYNA 220" at bounding box center [82, 122] width 68 height 9
type input "077376220"
type input "LYNA 220"
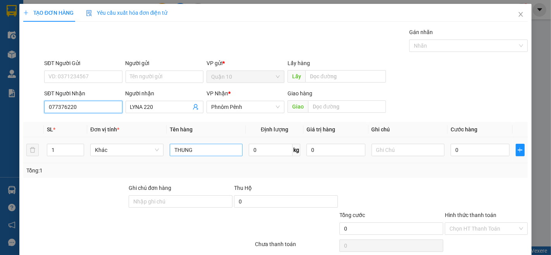
type input "077376220"
drag, startPoint x: 198, startPoint y: 148, endPoint x: 207, endPoint y: 156, distance: 11.8
click at [204, 153] on input "THUNG" at bounding box center [206, 150] width 73 height 12
type input "T"
type input "CUC DEN"
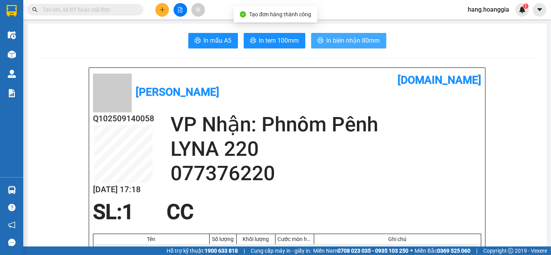
click at [349, 41] on span "In biên nhận 80mm" at bounding box center [353, 41] width 53 height 10
